Goal: Task Accomplishment & Management: Use online tool/utility

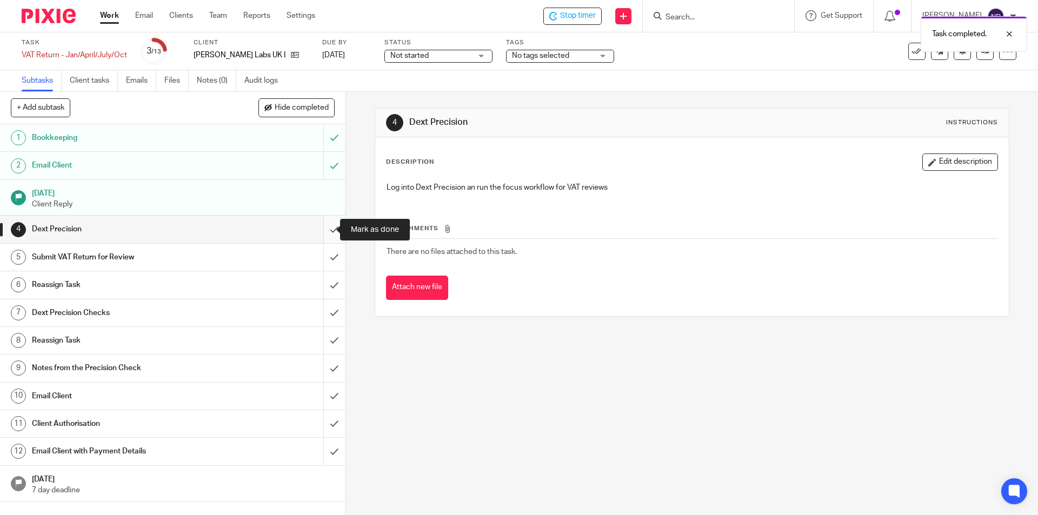
click at [323, 225] on input "submit" at bounding box center [173, 229] width 346 height 27
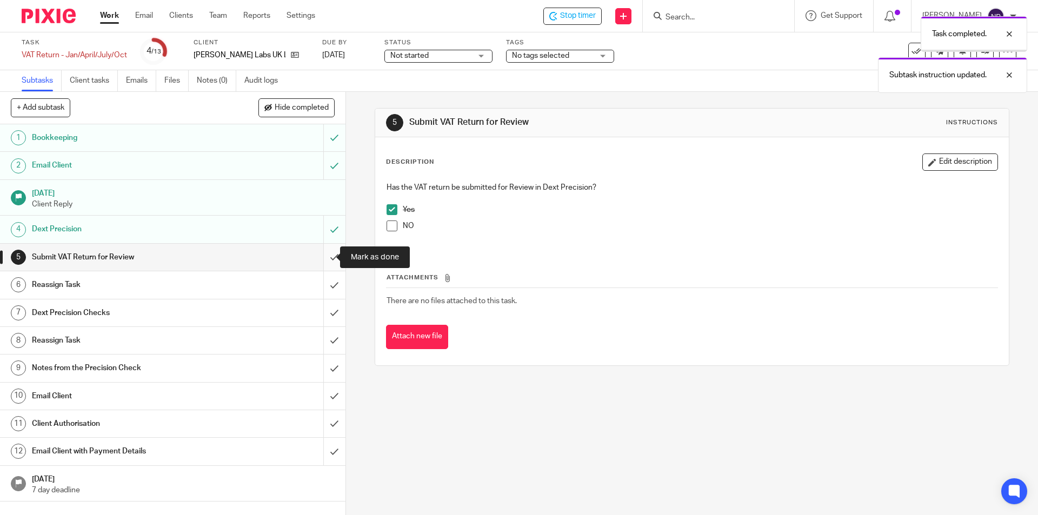
click at [324, 257] on input "submit" at bounding box center [173, 257] width 346 height 27
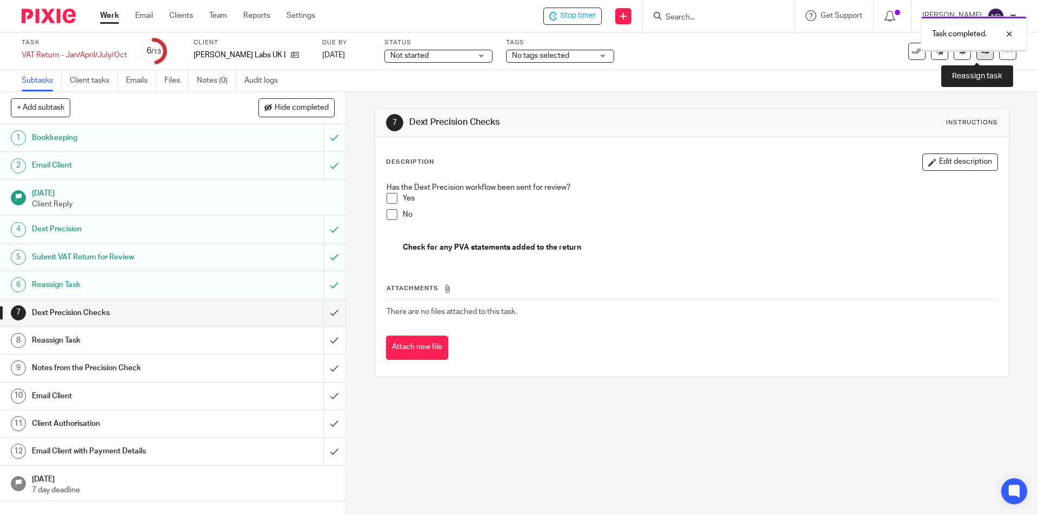
click at [981, 53] on icon at bounding box center [985, 51] width 8 height 8
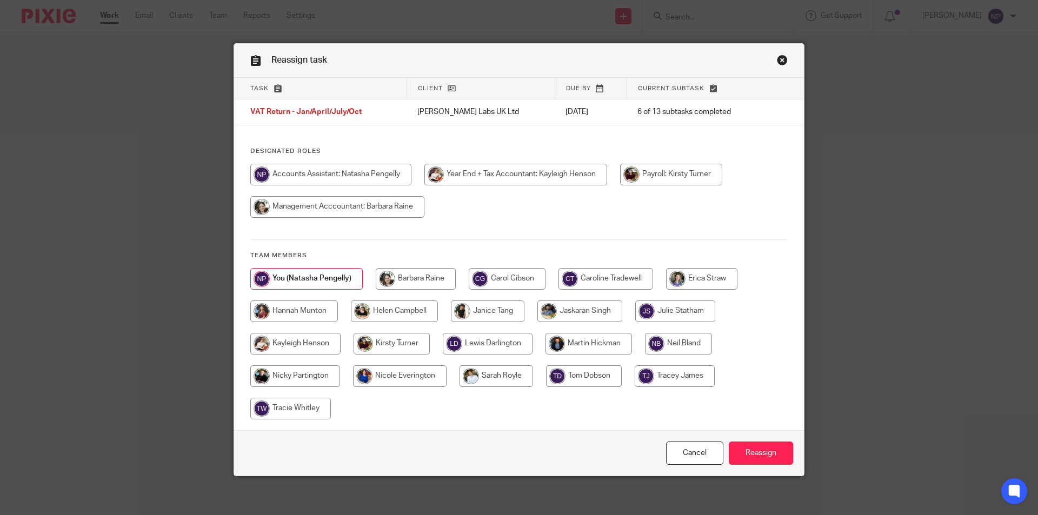
click at [393, 302] on input "radio" at bounding box center [394, 312] width 87 height 22
radio input "true"
click at [759, 455] on input "Reassign" at bounding box center [761, 453] width 64 height 23
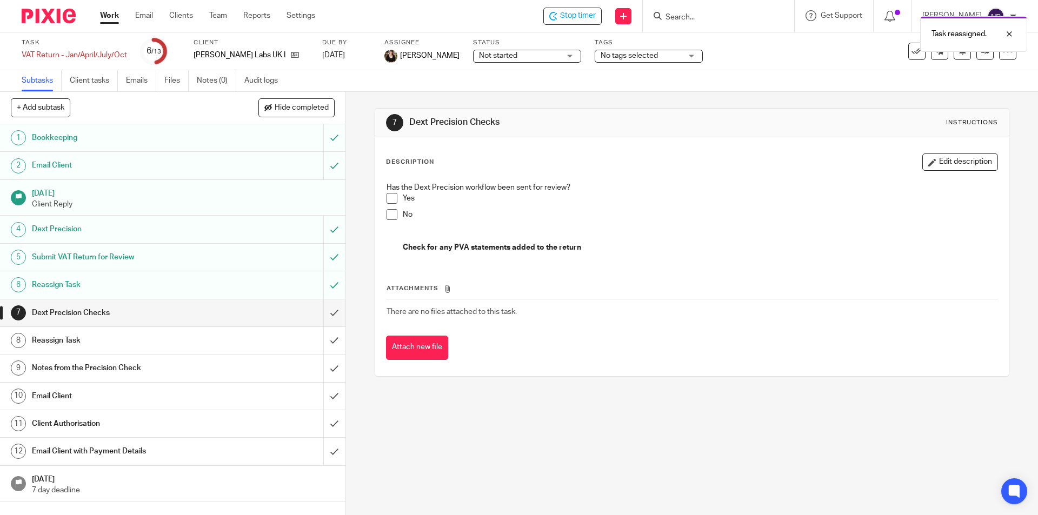
click at [505, 60] on span "Not started" at bounding box center [519, 55] width 81 height 11
click at [488, 97] on span "In progress" at bounding box center [486, 95] width 38 height 8
click at [666, 57] on span "No tags selected" at bounding box center [641, 55] width 81 height 11
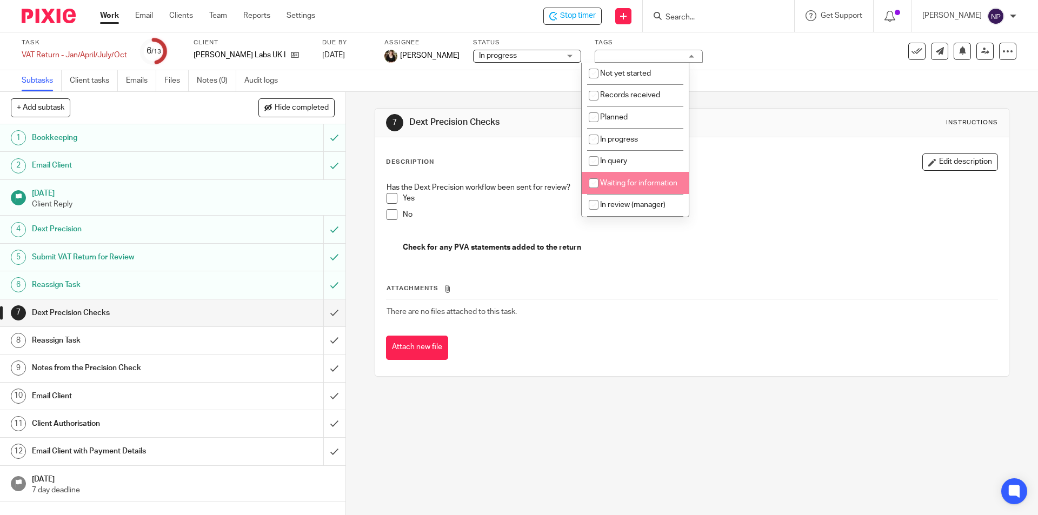
scroll to position [54, 0]
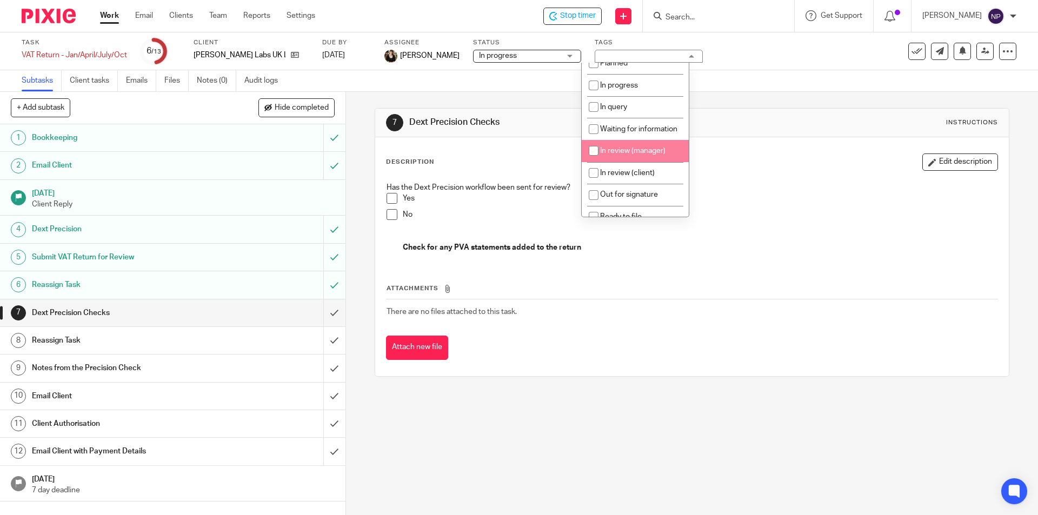
click at [627, 162] on li "In review (manager)" at bounding box center [635, 151] width 107 height 22
checkbox input "true"
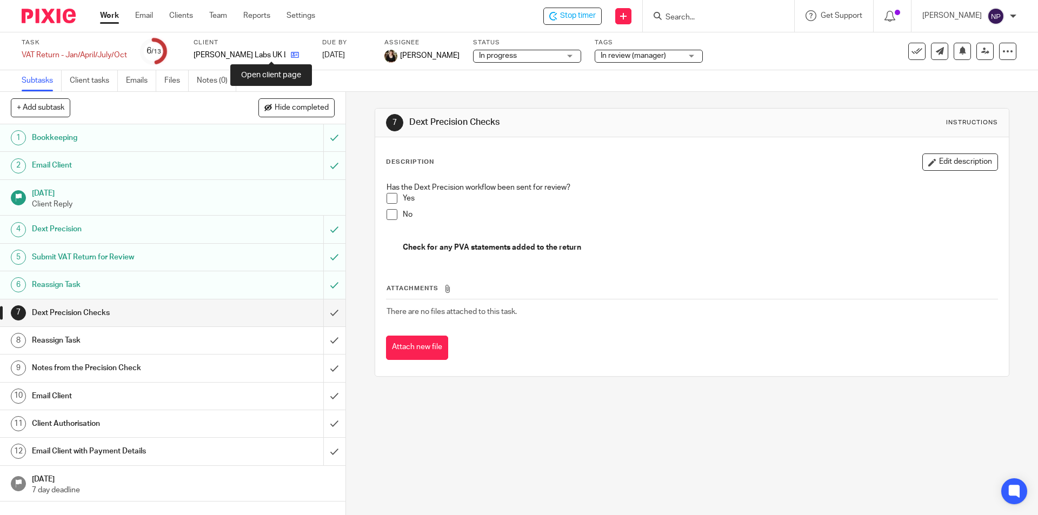
click at [291, 57] on icon at bounding box center [295, 55] width 8 height 8
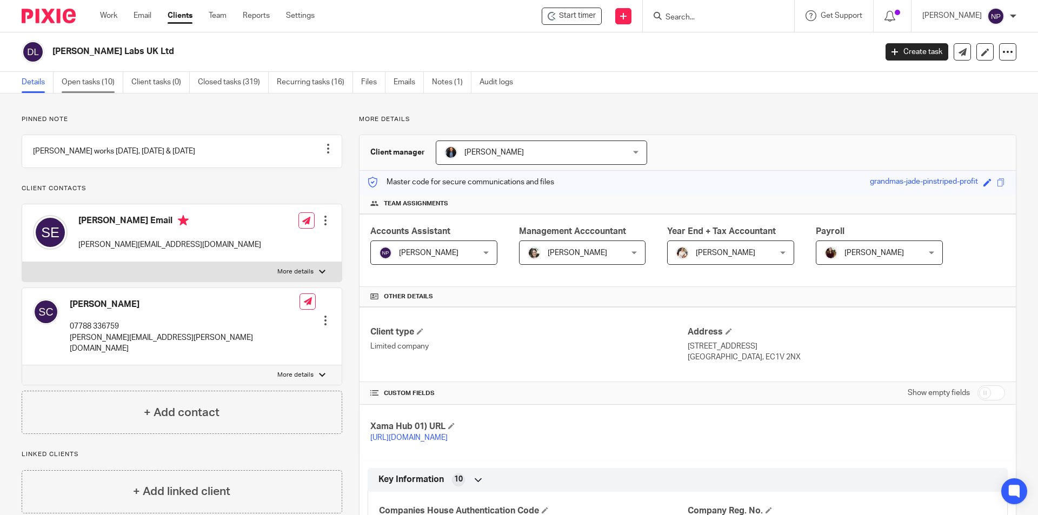
click at [105, 83] on link "Open tasks (10)" at bounding box center [93, 82] width 62 height 21
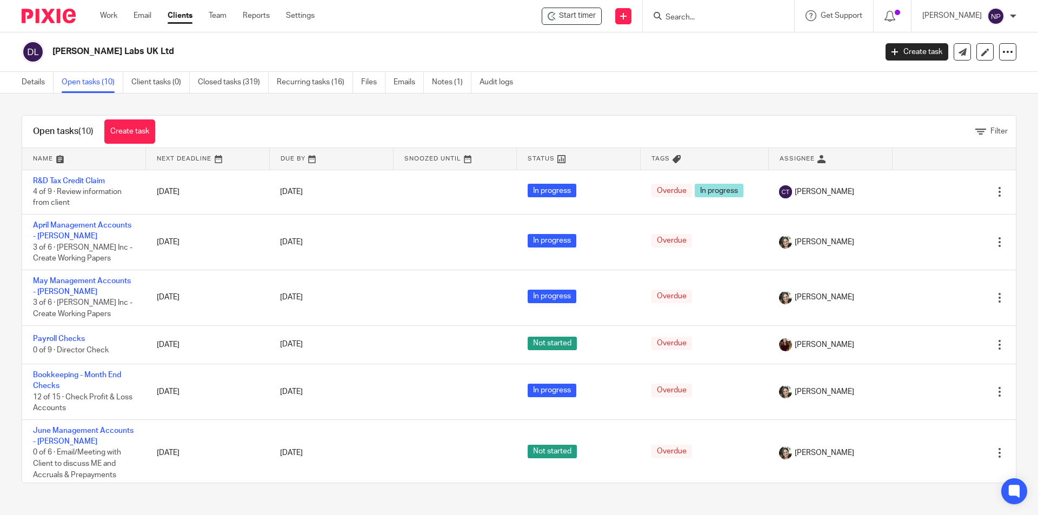
click at [696, 21] on input "Search" at bounding box center [713, 18] width 97 height 10
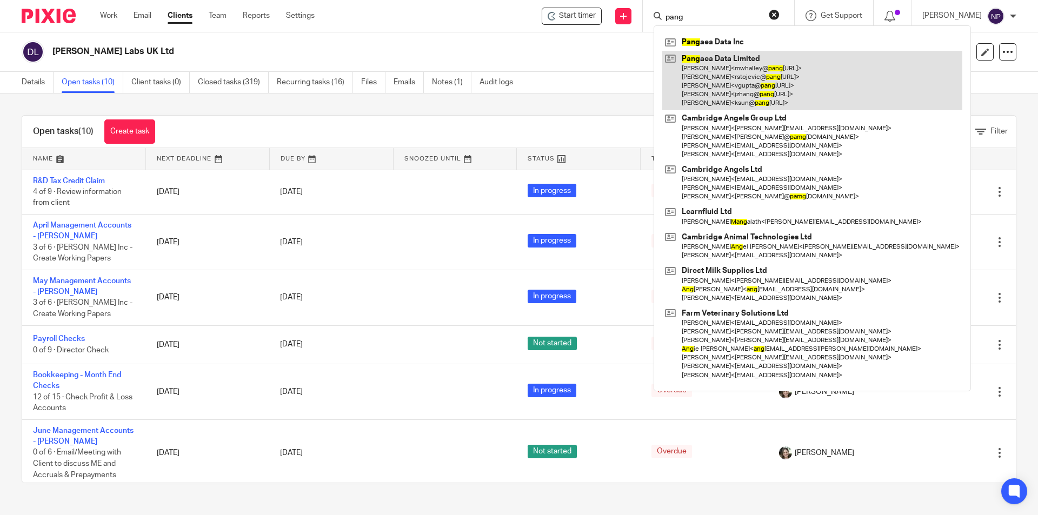
type input "pang"
click at [721, 88] on link at bounding box center [812, 81] width 300 height 60
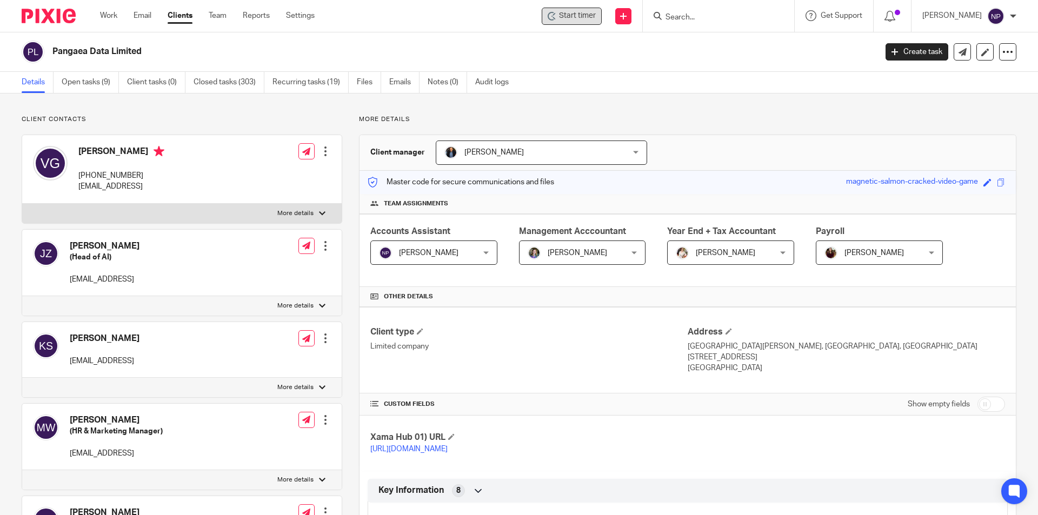
click at [583, 15] on span "Start timer" at bounding box center [577, 15] width 37 height 11
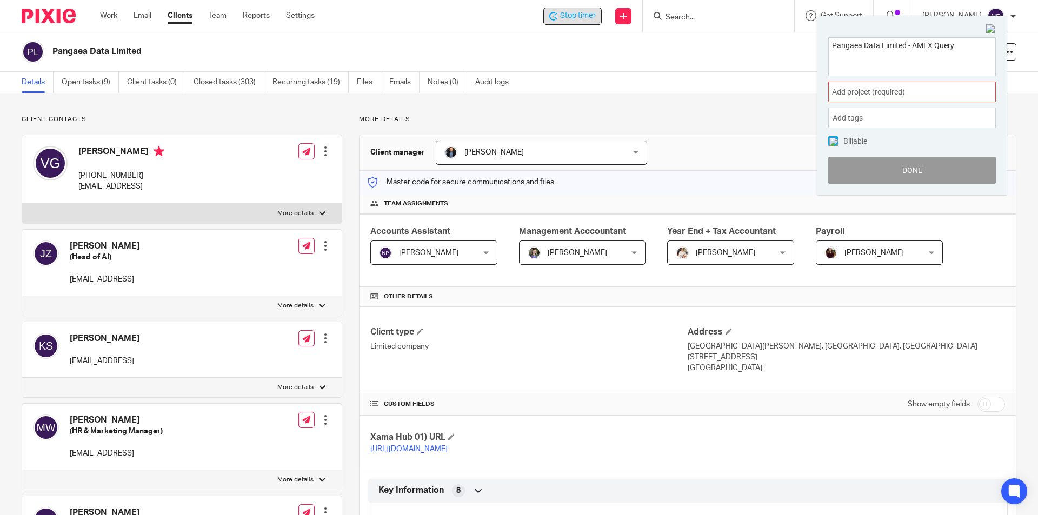
type textarea "Pangaea Data Limited - AMEX Query"
click at [897, 94] on span "Add project (required) :" at bounding box center [900, 92] width 136 height 11
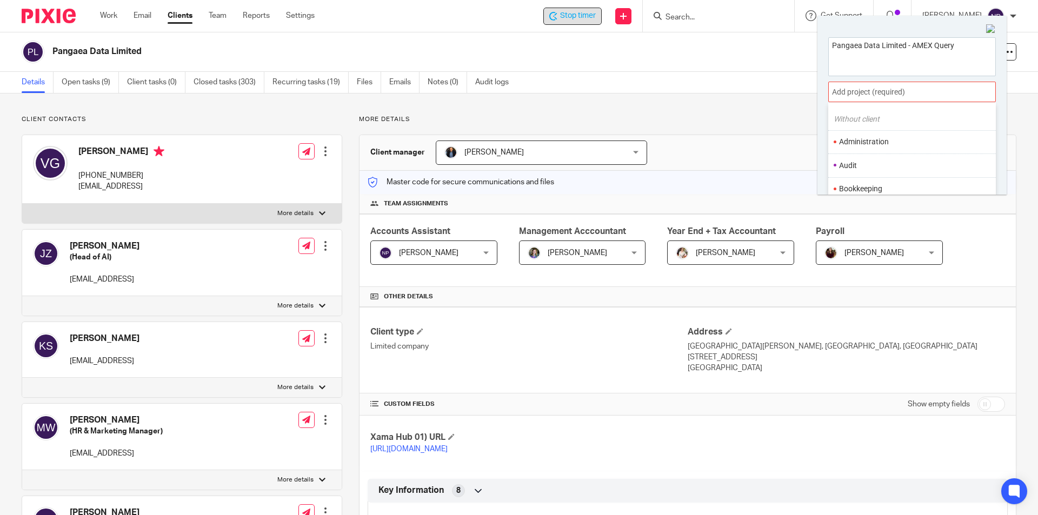
scroll to position [54, 0]
click at [892, 161] on li "Bookkeeping" at bounding box center [909, 164] width 141 height 11
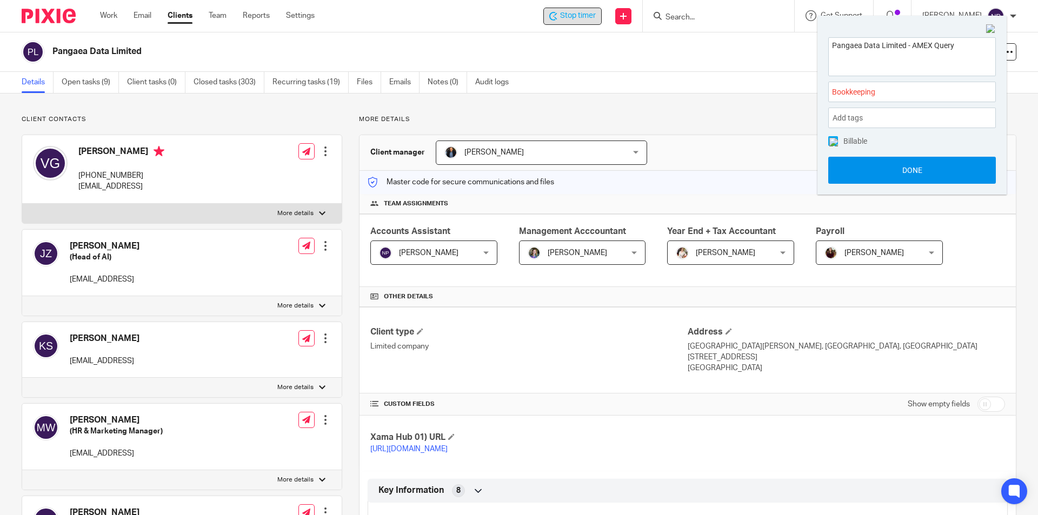
click at [892, 165] on button "Done" at bounding box center [912, 170] width 168 height 27
